Goal: Navigation & Orientation: Find specific page/section

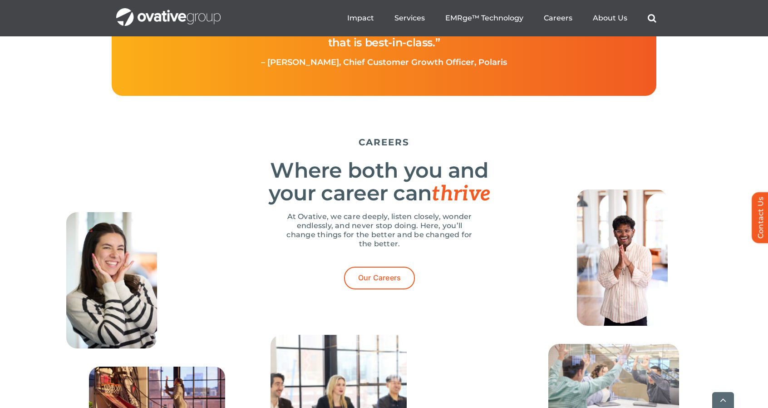
scroll to position [2737, 0]
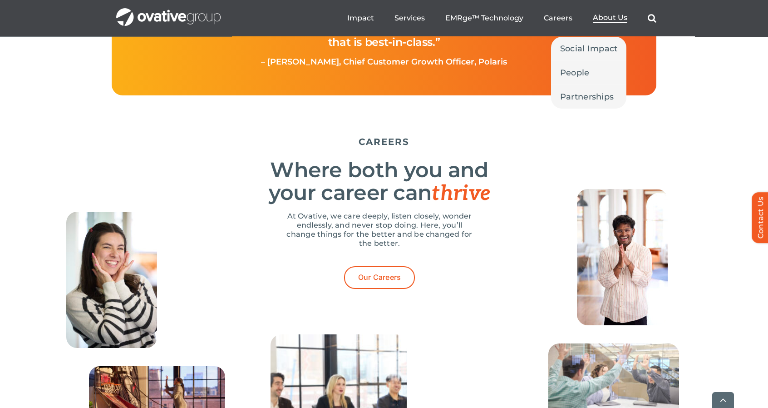
click at [618, 15] on span "About Us" at bounding box center [610, 17] width 34 height 9
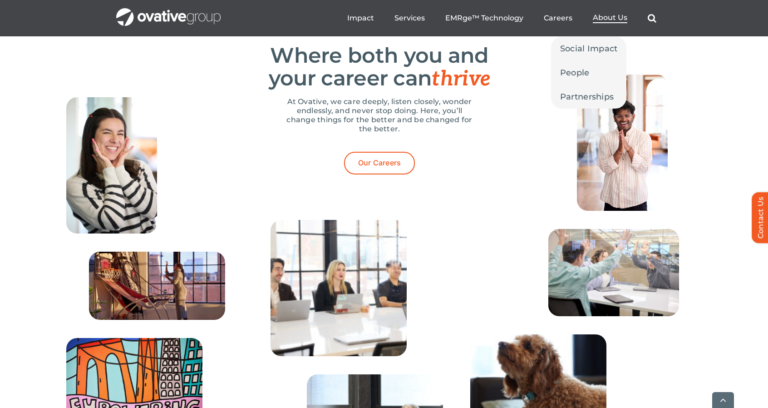
scroll to position [2919, 0]
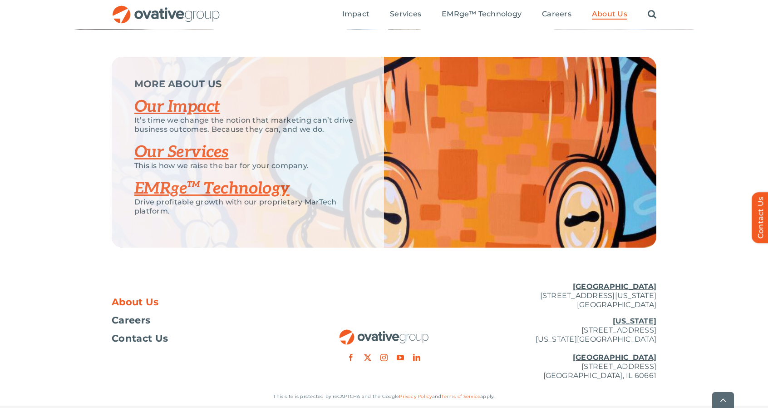
scroll to position [1919, 0]
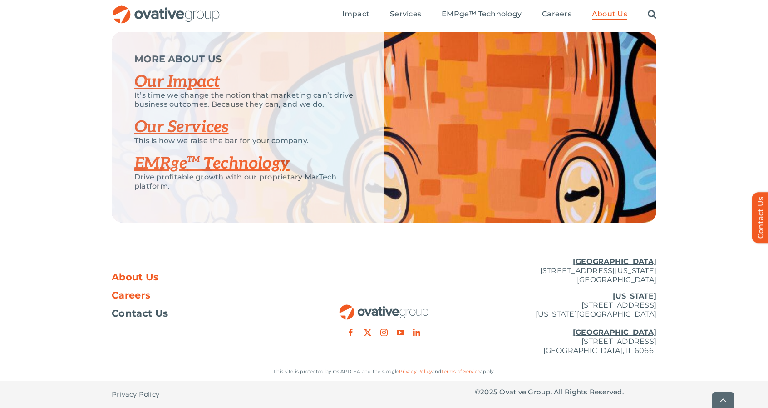
click at [143, 295] on span "Careers" at bounding box center [131, 294] width 39 height 9
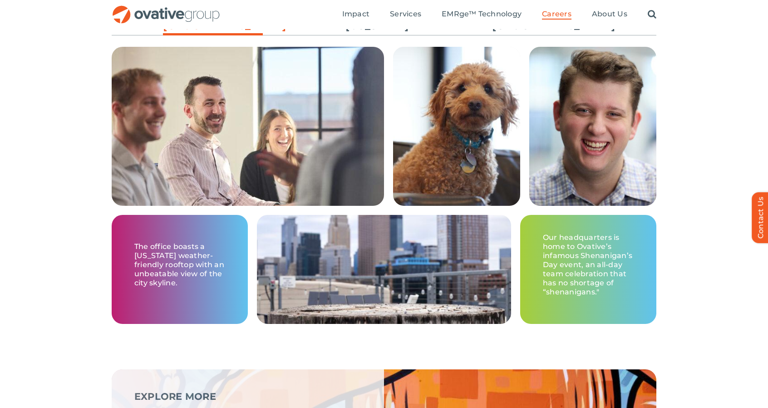
scroll to position [1341, 0]
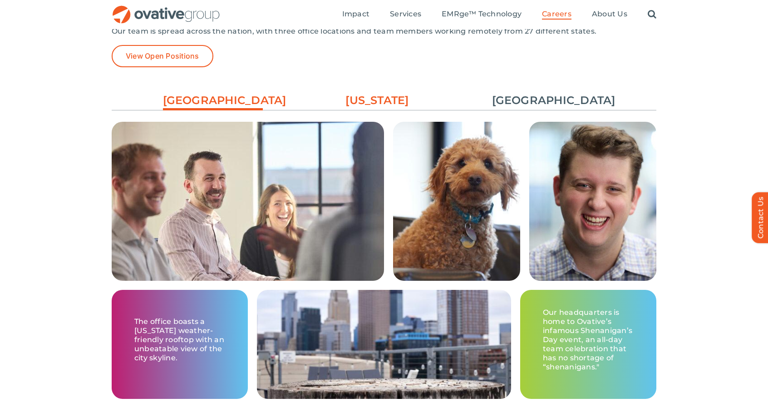
click at [385, 103] on link "[US_STATE]" at bounding box center [377, 100] width 100 height 15
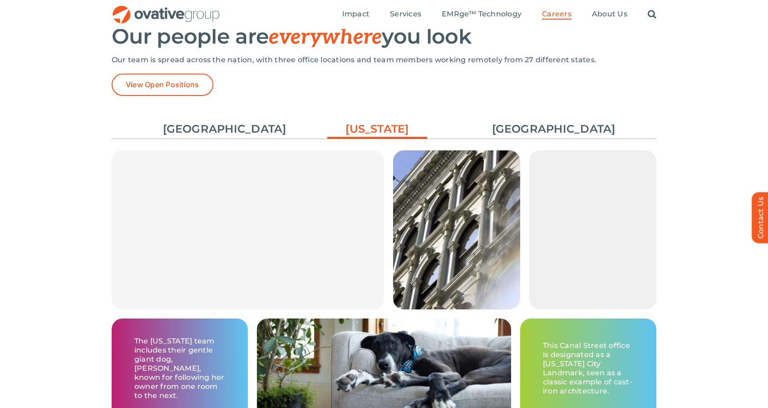
scroll to position [1312, 0]
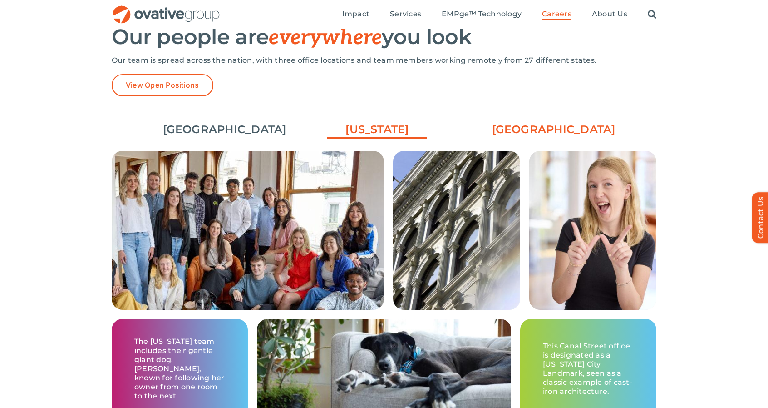
click at [537, 125] on link "[GEOGRAPHIC_DATA]" at bounding box center [542, 129] width 100 height 15
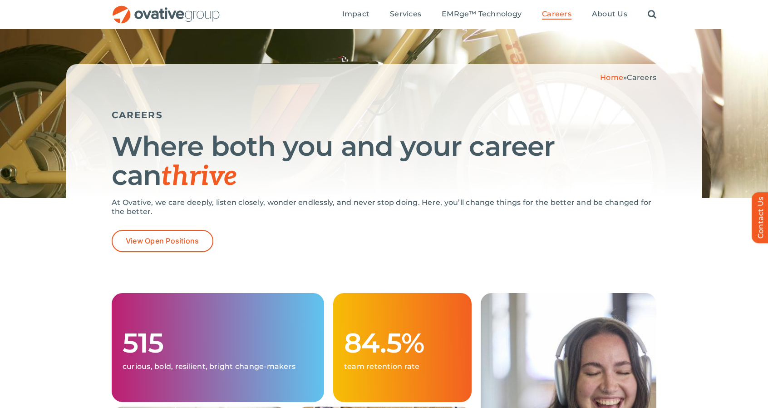
scroll to position [0, 0]
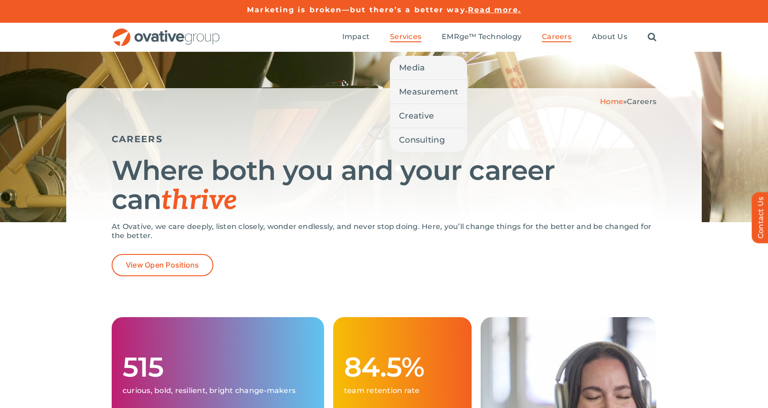
click at [400, 41] on link "Services" at bounding box center [405, 37] width 31 height 10
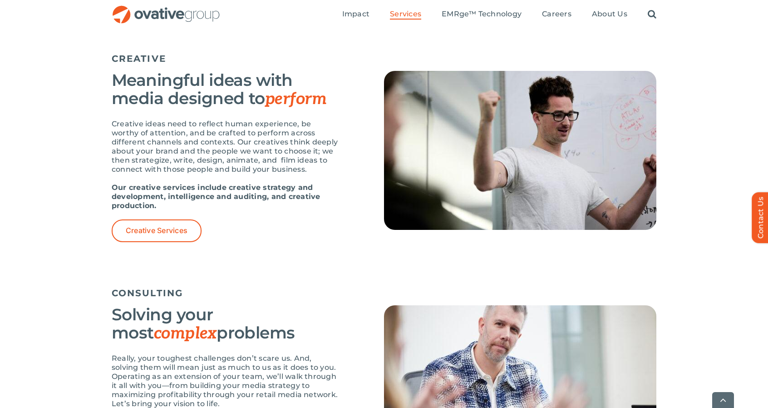
scroll to position [1006, 0]
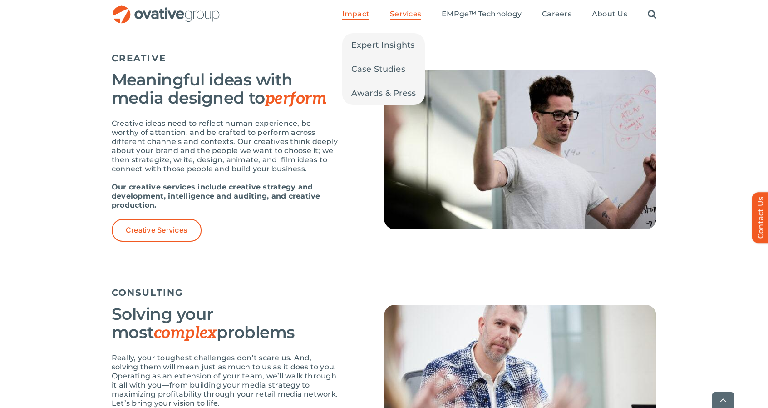
click at [361, 19] on link "Impact" at bounding box center [355, 15] width 27 height 10
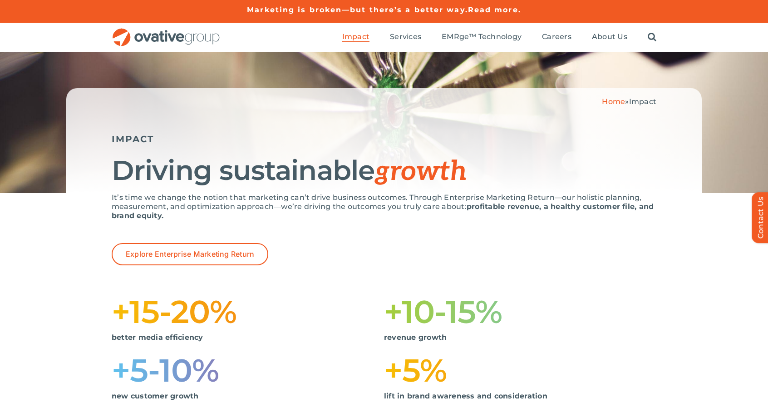
click at [206, 32] on img "OG_Full_horizontal_RGB" at bounding box center [166, 37] width 109 height 19
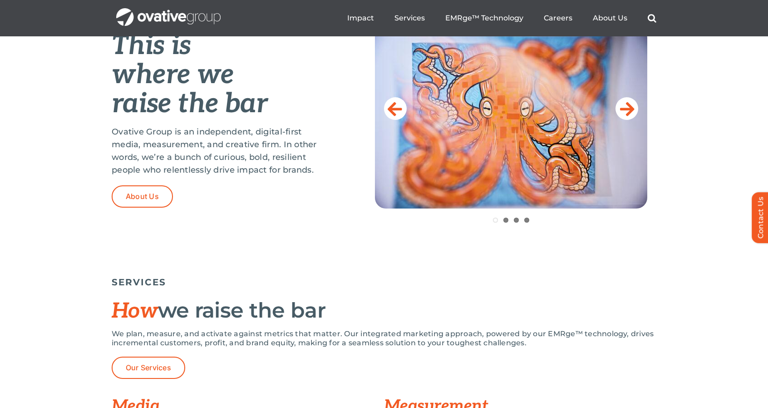
scroll to position [390, 0]
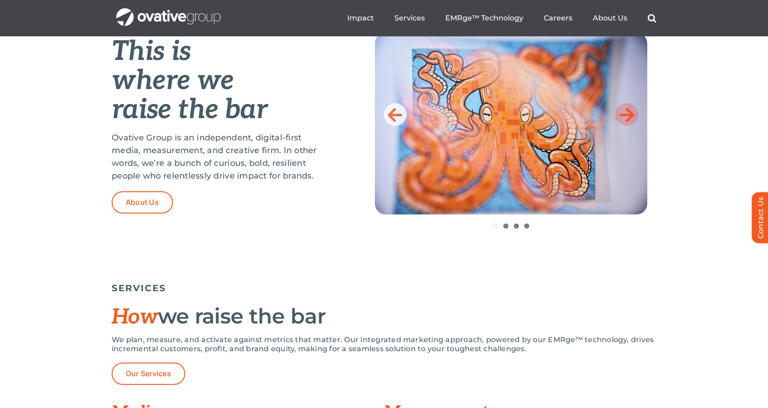
click at [624, 114] on icon at bounding box center [627, 114] width 15 height 18
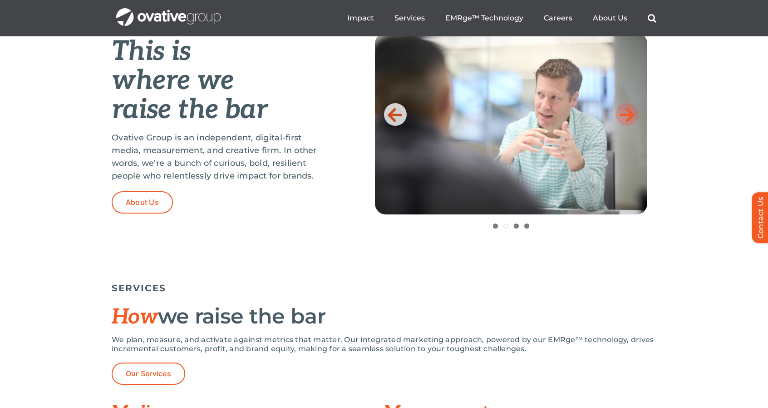
click at [624, 114] on icon at bounding box center [627, 114] width 15 height 18
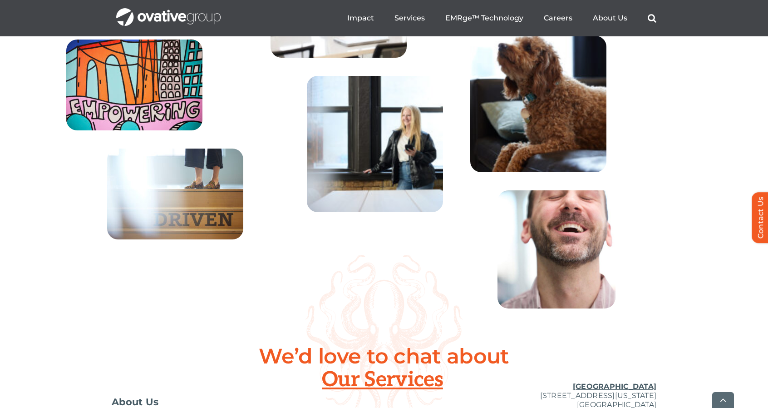
scroll to position [3169, 0]
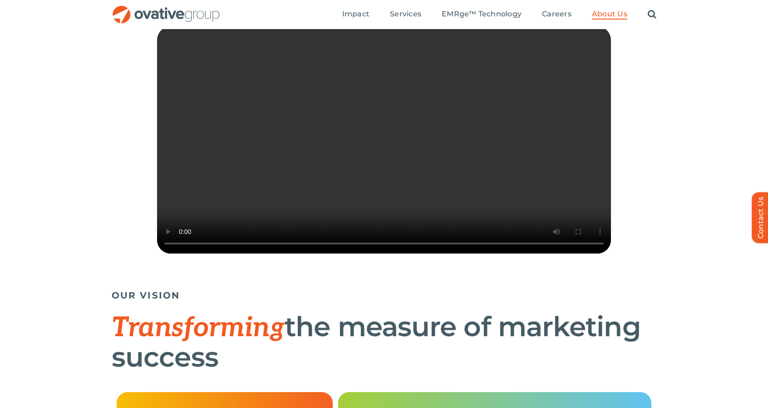
scroll to position [223, 0]
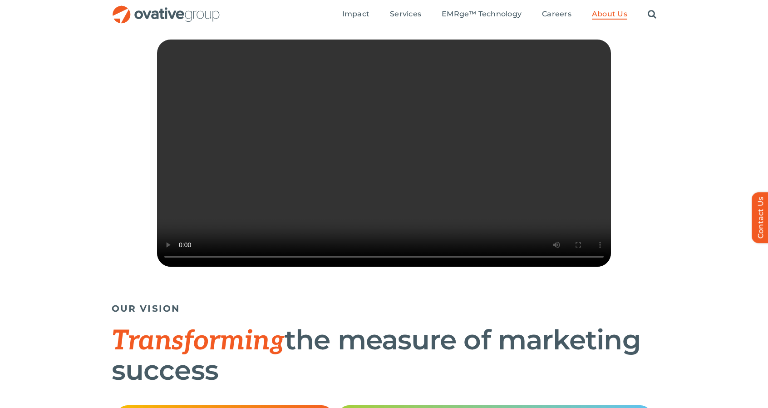
click at [485, 207] on video "Sorry, your browser doesn't support embedded videos." at bounding box center [384, 152] width 454 height 227
